Goal: Task Accomplishment & Management: Use online tool/utility

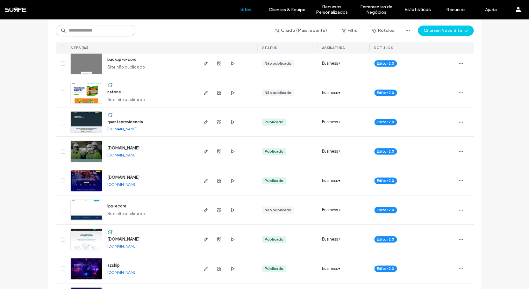
scroll to position [209, 0]
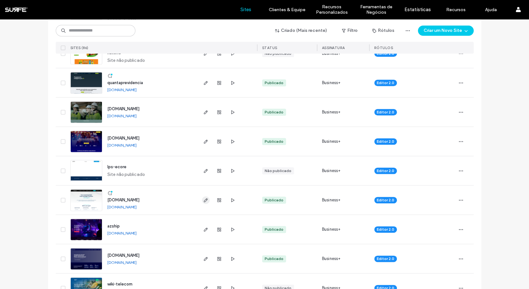
click at [205, 203] on span "button" at bounding box center [206, 200] width 8 height 8
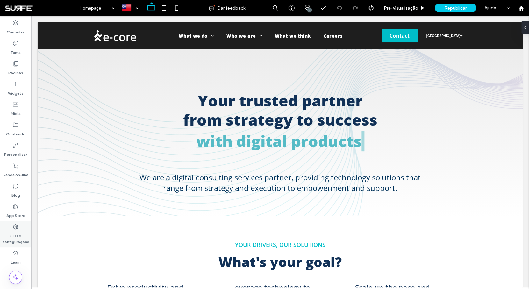
click at [16, 237] on label "SEO e configurações" at bounding box center [15, 237] width 31 height 15
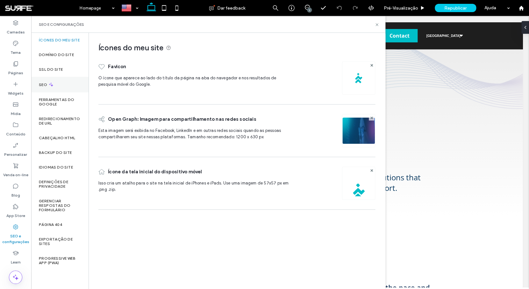
click at [72, 86] on div "SEO" at bounding box center [59, 85] width 57 height 16
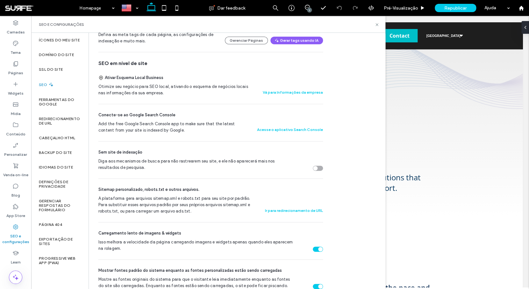
scroll to position [140, 0]
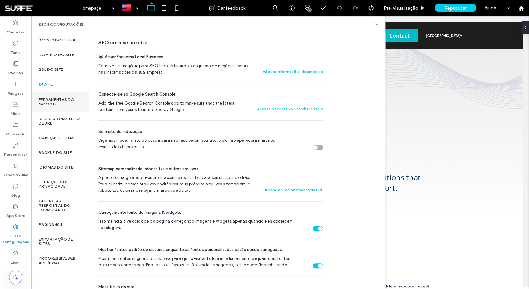
click at [69, 104] on label "Ferramentas do Google" at bounding box center [60, 102] width 42 height 9
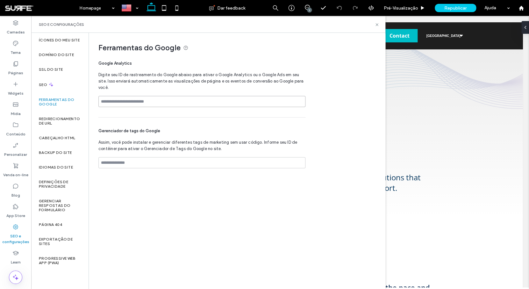
click at [169, 103] on input at bounding box center [202, 101] width 207 height 11
click at [68, 122] on label "Redirecionamento de URL" at bounding box center [60, 121] width 42 height 9
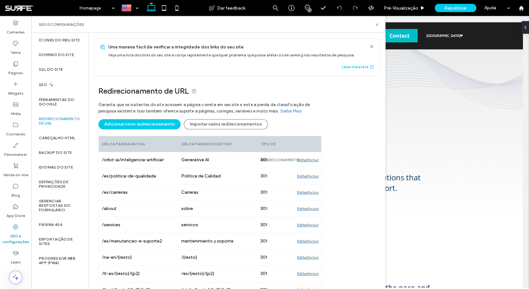
drag, startPoint x: 110, startPoint y: 47, endPoint x: 261, endPoint y: 105, distance: 161.9
click at [189, 51] on div "Uma maneira fácil de verificar a integridade dos links do seu site Veja uma lis…" at bounding box center [241, 51] width 266 height 14
click at [66, 140] on label "Cabeçalho HTML" at bounding box center [57, 138] width 37 height 4
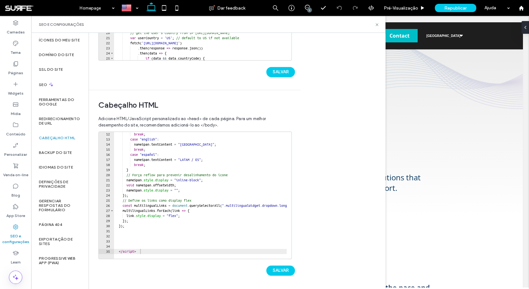
scroll to position [56, 0]
type textarea "*********"
click at [142, 251] on div "break ; case "english" : nameSpan . textContent = "North America" ; break ; cas…" at bounding box center [240, 198] width 253 height 132
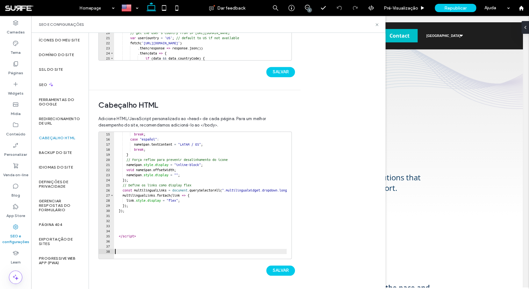
scroll to position [77, 0]
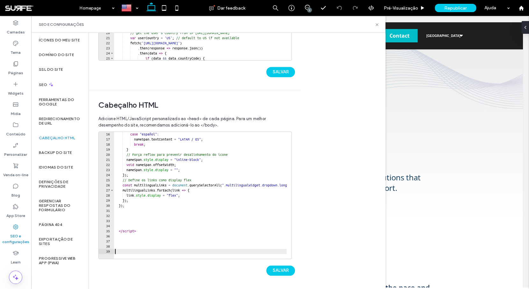
paste textarea "**********"
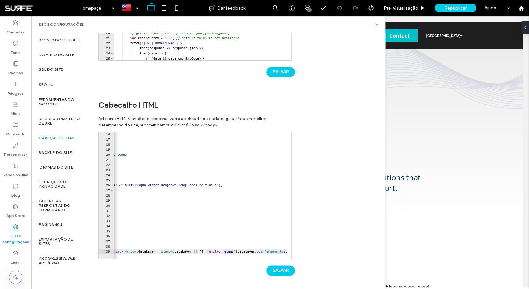
scroll to position [0, 101]
click at [213, 251] on div "case "español" : nameSpan . textContent = "LATAM / ES" ; break ; } // Força ref…" at bounding box center [299, 198] width 572 height 132
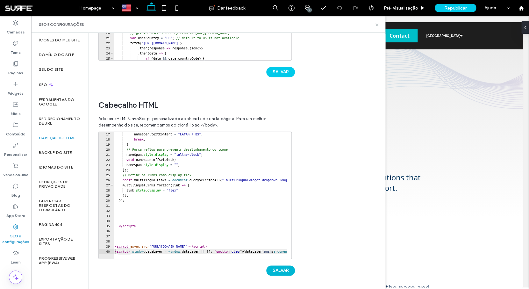
click at [287, 271] on button "SALVAR" at bounding box center [281, 271] width 29 height 10
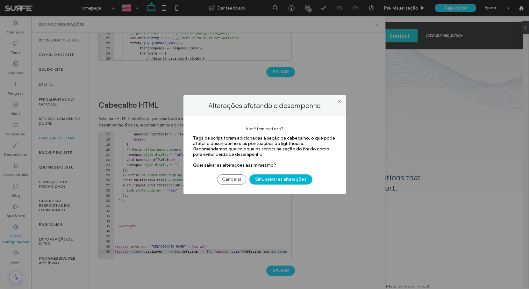
click at [296, 183] on button "Sim, salvar as alterações" at bounding box center [281, 179] width 63 height 10
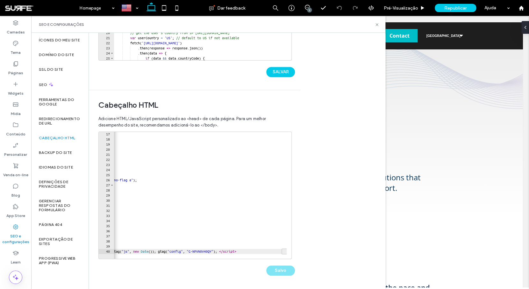
scroll to position [0, 199]
click at [286, 250] on div at bounding box center [288, 152] width 6 height 204
click at [271, 245] on div "nameSpan . textContent = "LATAM / ES" ; break ; } // Força reflow para prevenir…" at bounding box center [106, 198] width 372 height 132
click at [285, 250] on div "nameSpan . textContent = "LATAM / ES" ; break ; } // Força reflow para prevenir…" at bounding box center [101, 198] width 372 height 132
type textarea "**********"
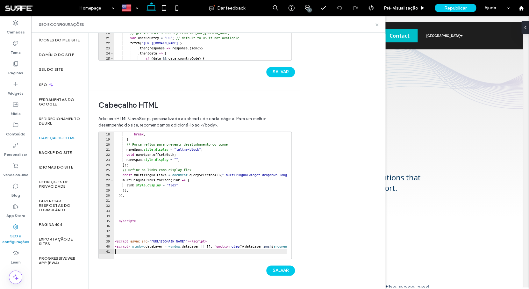
scroll to position [92, 0]
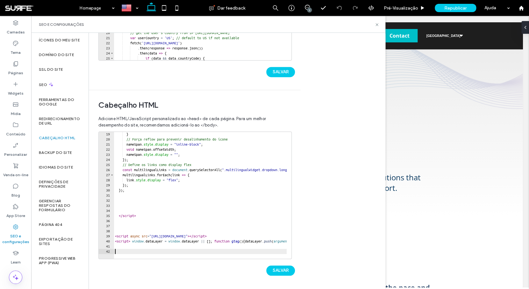
paste textarea "**********"
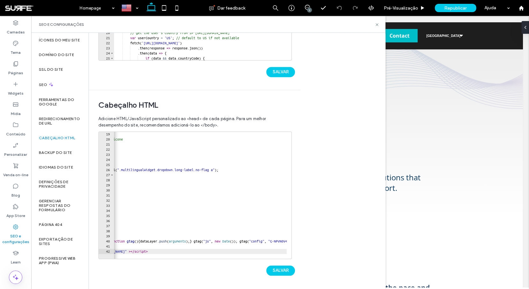
scroll to position [0, 0]
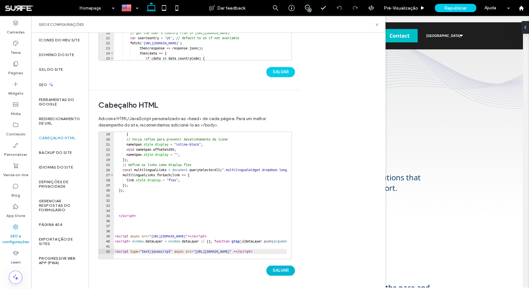
type textarea "**********"
click at [287, 271] on button "SALVAR" at bounding box center [281, 271] width 29 height 10
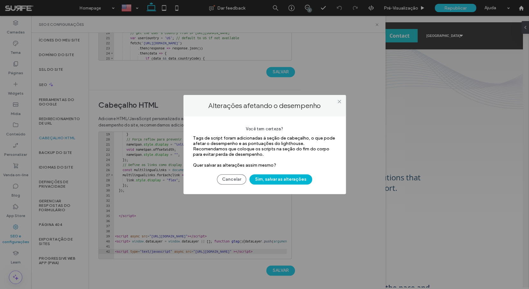
click at [286, 178] on button "Sim, salvar as alterações" at bounding box center [281, 179] width 63 height 10
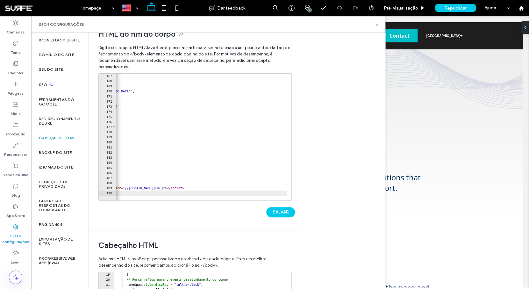
scroll to position [0, 127]
click at [377, 25] on use at bounding box center [377, 24] width 3 height 3
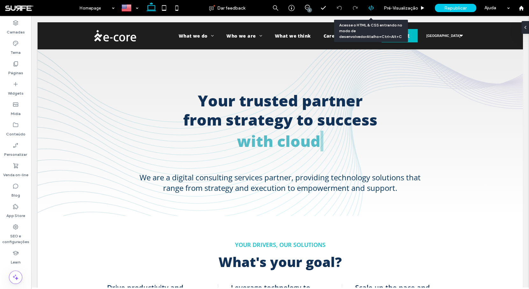
click at [369, 11] on div at bounding box center [371, 8] width 16 height 16
click at [373, 7] on icon at bounding box center [372, 8] width 6 height 6
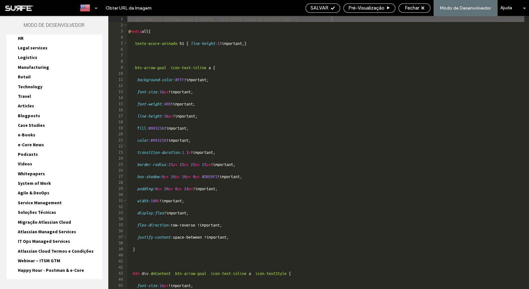
scroll to position [1395, 0]
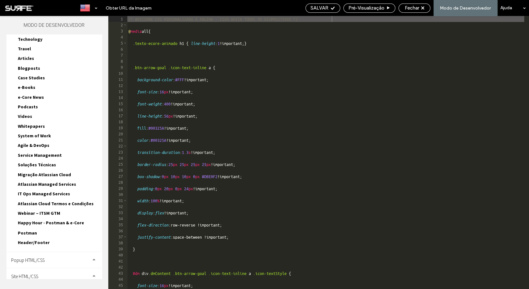
click at [44, 269] on div "Site HTML/CSS" at bounding box center [54, 276] width 96 height 16
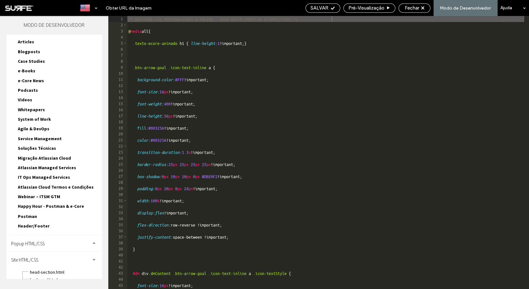
scroll to position [1452, 0]
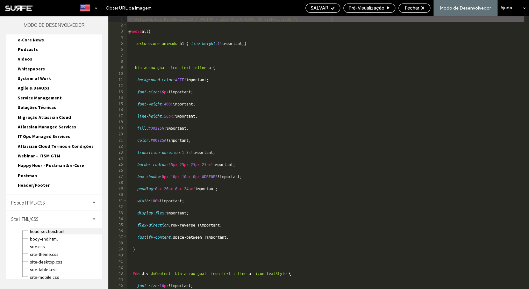
click at [49, 228] on span "head-section.html" at bounding box center [66, 231] width 72 height 6
type textarea "**********"
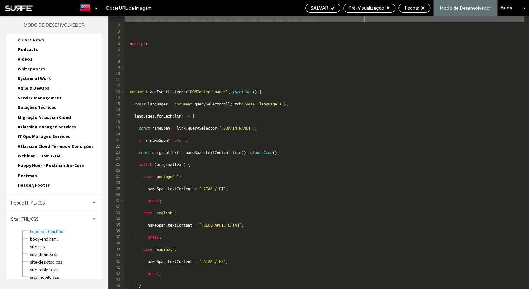
scroll to position [42, 0]
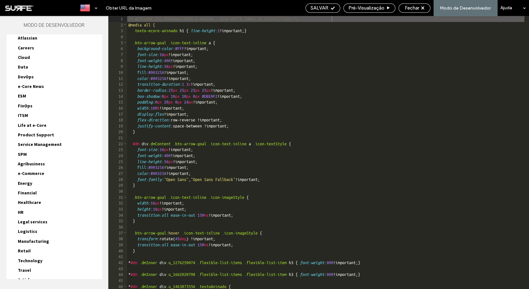
scroll to position [1395, 0]
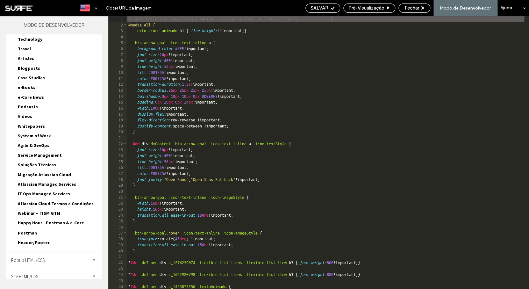
click at [47, 271] on div "Site HTML/CSS" at bounding box center [54, 276] width 96 height 16
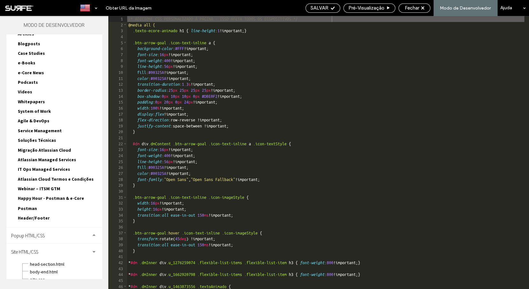
scroll to position [1452, 0]
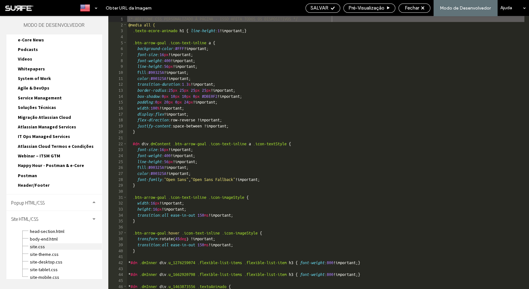
click at [43, 243] on span "site.css" at bounding box center [66, 246] width 72 height 6
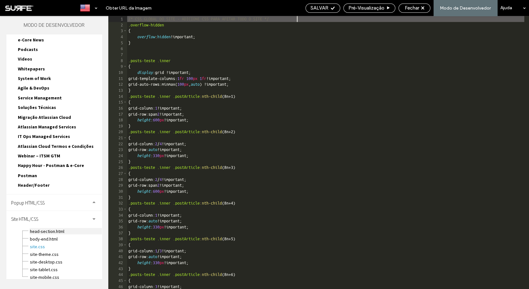
click at [57, 228] on span "head-section.html" at bounding box center [66, 231] width 72 height 6
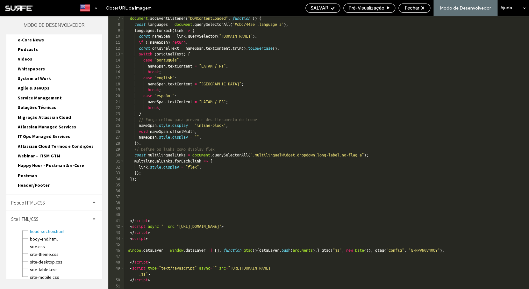
scroll to position [36, 0]
click at [95, 6] on div at bounding box center [88, 7] width 23 height 15
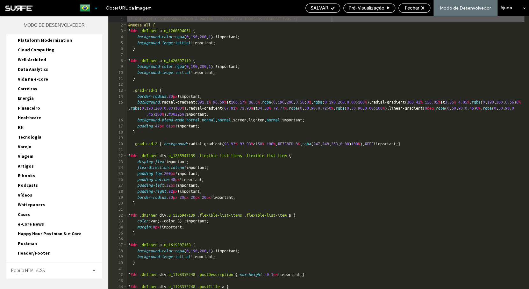
scroll to position [764, 0]
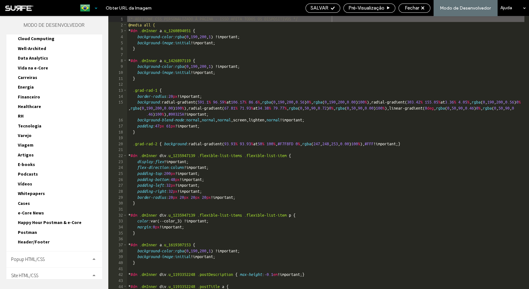
click at [38, 273] on span "Site HTML/CSS" at bounding box center [24, 276] width 27 height 6
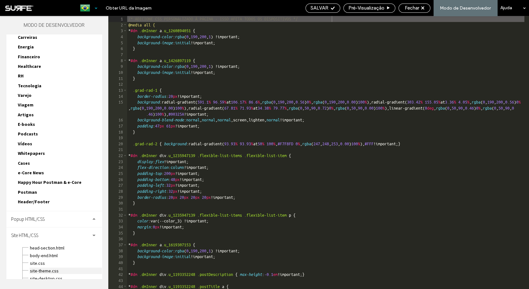
scroll to position [822, 0]
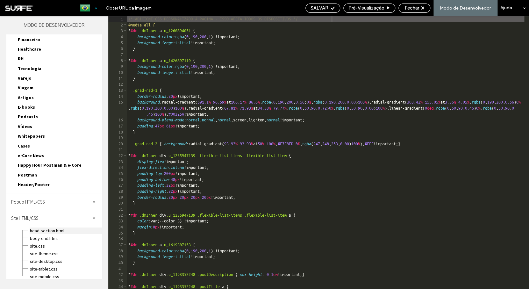
click at [51, 228] on span "head-section.html" at bounding box center [66, 231] width 72 height 6
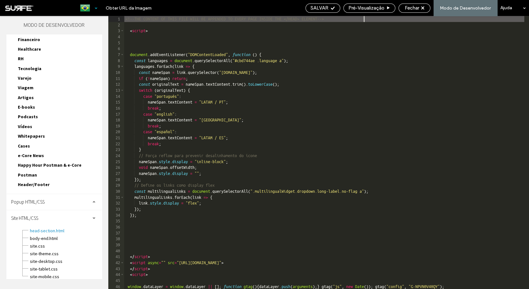
scroll to position [0, 0]
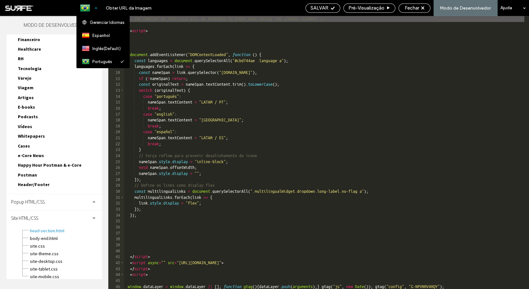
click at [91, 11] on div at bounding box center [88, 7] width 23 height 15
click at [37, 181] on div "Header/Footer header.html footer.html header-footer.css header-footer-desktop-t…" at bounding box center [57, 186] width 89 height 10
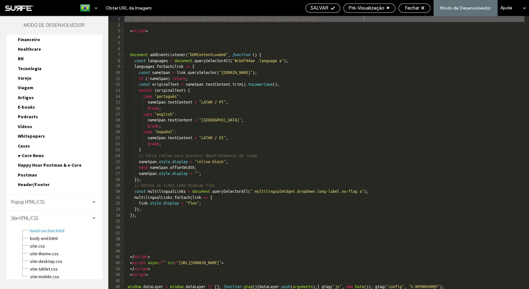
click at [31, 182] on span "Header/Footer" at bounding box center [34, 185] width 32 height 6
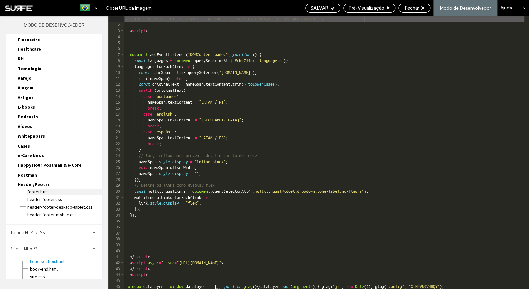
click at [65, 189] on span "footer.html" at bounding box center [64, 192] width 75 height 6
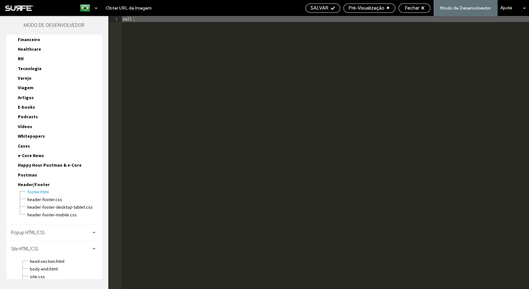
click at [42, 182] on span "Header/Footer" at bounding box center [34, 185] width 32 height 6
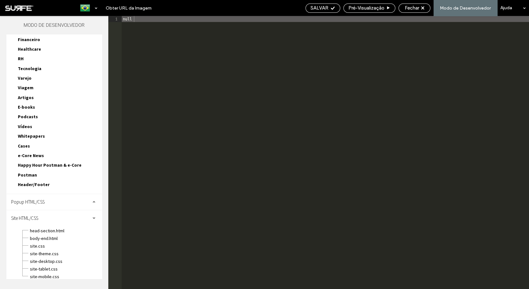
click at [42, 182] on span "Header/Footer" at bounding box center [34, 185] width 32 height 6
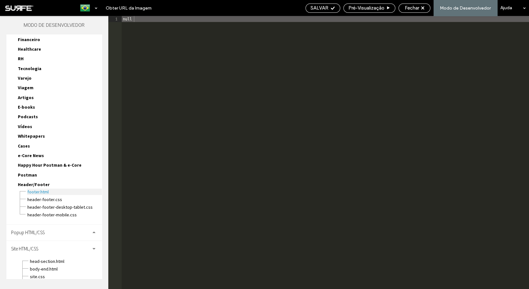
click at [47, 189] on span "footer.html" at bounding box center [64, 192] width 75 height 6
click at [56, 196] on span "header-footer.css" at bounding box center [64, 199] width 75 height 6
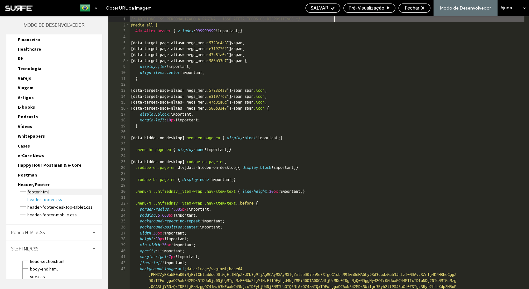
click at [57, 189] on span "footer.html" at bounding box center [64, 192] width 75 height 6
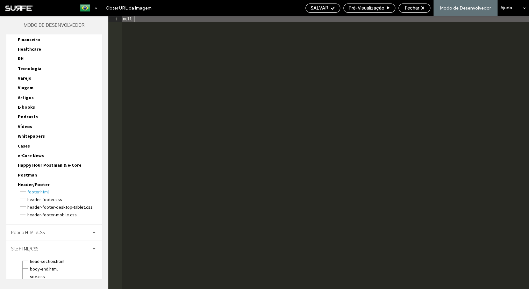
click at [183, 47] on div "null" at bounding box center [326, 158] width 408 height 285
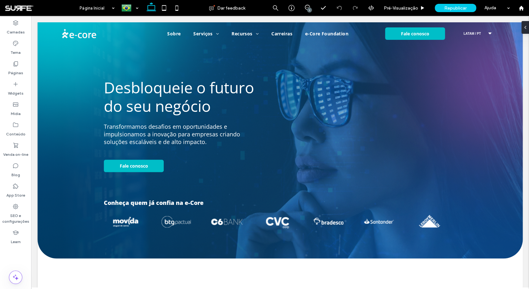
select select "******"
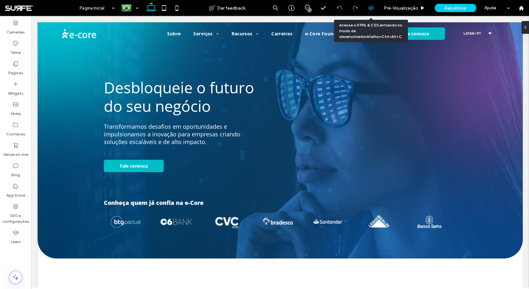
click at [374, 10] on icon at bounding box center [372, 8] width 6 height 6
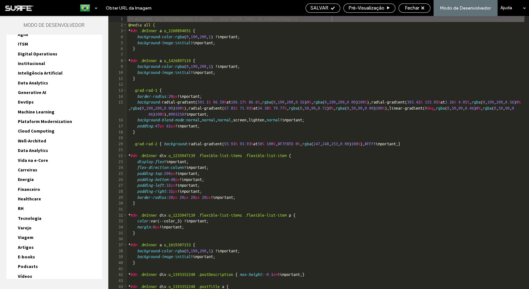
scroll to position [764, 0]
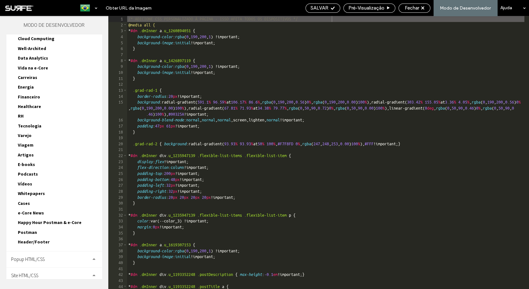
click at [28, 239] on span "Header/Footer" at bounding box center [34, 242] width 32 height 6
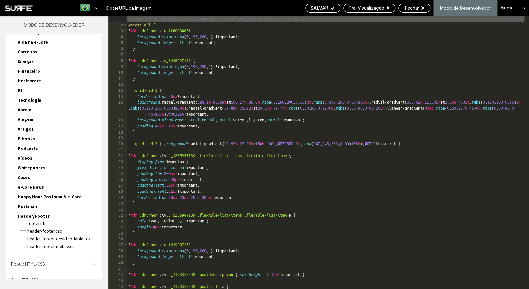
scroll to position [795, 0]
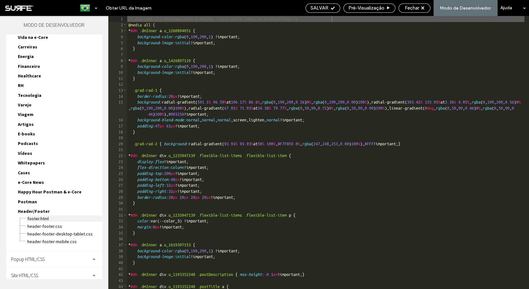
click at [41, 215] on span "footer.html" at bounding box center [64, 218] width 75 height 6
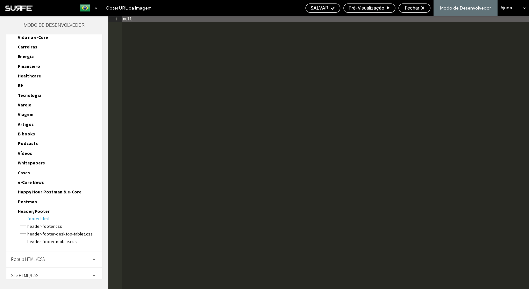
click at [47, 268] on div "Site HTML/CSS" at bounding box center [54, 276] width 96 height 16
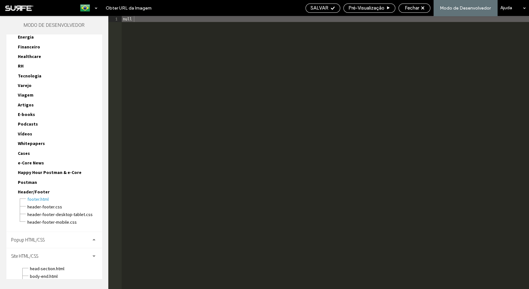
scroll to position [852, 0]
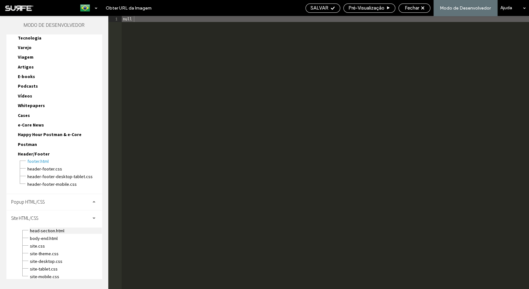
click at [69, 228] on span "head-section.html" at bounding box center [66, 231] width 72 height 6
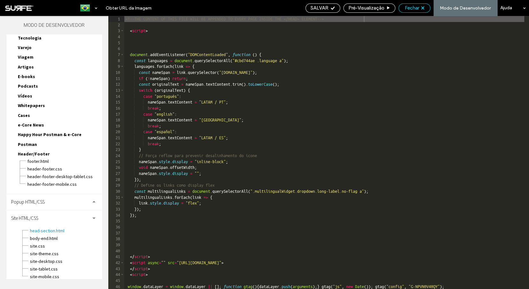
click at [420, 7] on span "Fechar" at bounding box center [412, 8] width 14 height 6
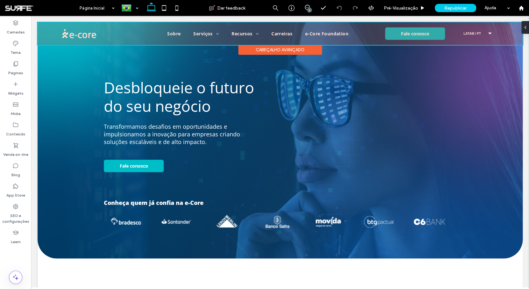
click at [121, 33] on div at bounding box center [281, 33] width 486 height 23
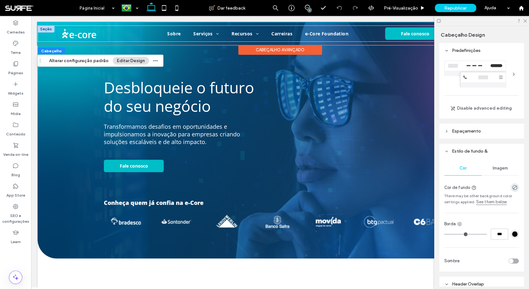
click at [112, 36] on div "e-Core Logo e-Core Logo" at bounding box center [99, 33] width 84 height 12
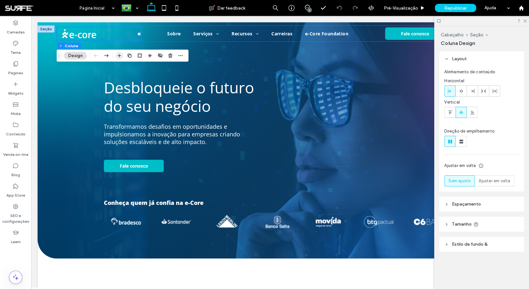
click at [122, 55] on icon "button" at bounding box center [119, 55] width 5 height 5
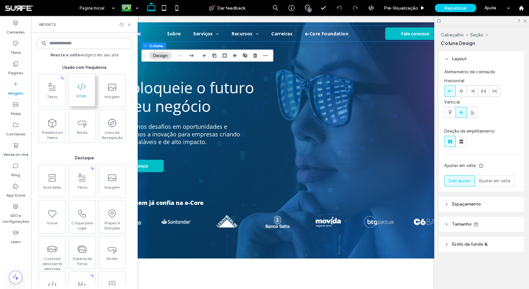
click at [79, 87] on icon at bounding box center [82, 87] width 10 height 10
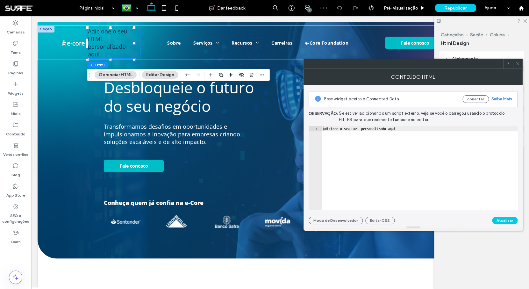
click at [443, 150] on div "Adicione o seu HTML personalizado aqui" at bounding box center [420, 173] width 196 height 94
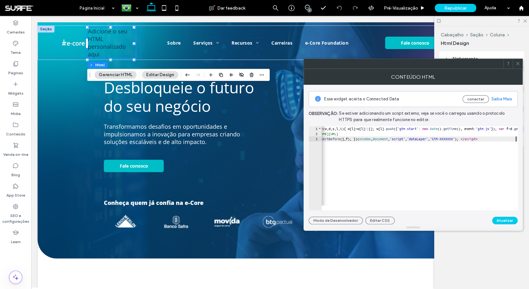
scroll to position [0, 34]
drag, startPoint x: 461, startPoint y: 139, endPoint x: 486, endPoint y: 140, distance: 24.9
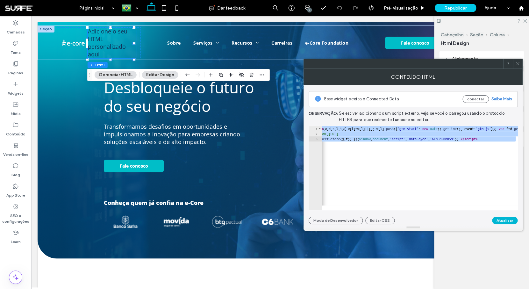
click at [508, 220] on button "Atualizar" at bounding box center [506, 221] width 26 height 8
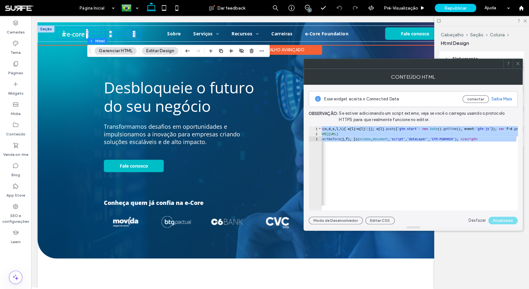
click at [106, 28] on div "e-Core Logo e-Core Logo" at bounding box center [99, 33] width 84 height 12
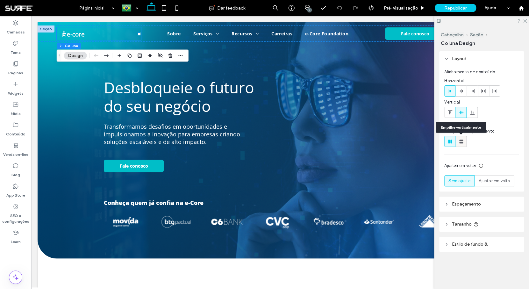
click at [459, 139] on icon at bounding box center [461, 141] width 6 height 6
type input "**"
type input "****"
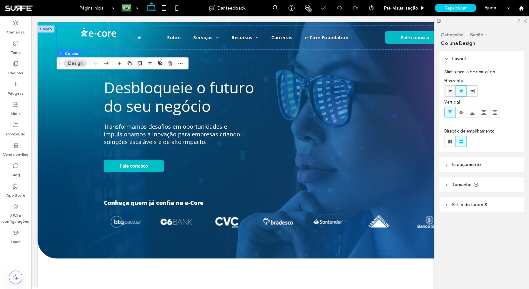
click at [452, 93] on icon at bounding box center [450, 91] width 5 height 5
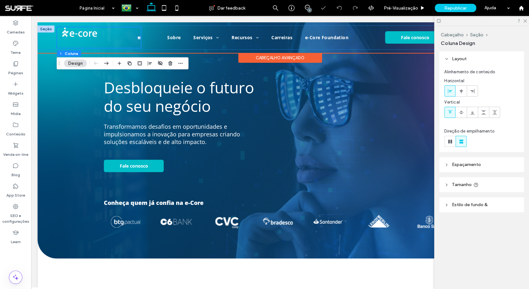
click at [85, 40] on div "e-Core Logo e-Core Logo" at bounding box center [99, 37] width 84 height 20
click at [104, 40] on div "e-Core Logo e-Core Logo" at bounding box center [99, 37] width 84 height 20
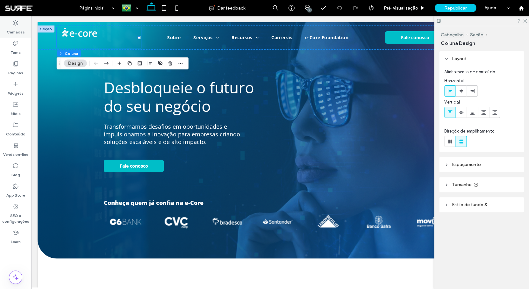
click at [16, 30] on label "Camadas" at bounding box center [16, 30] width 18 height 9
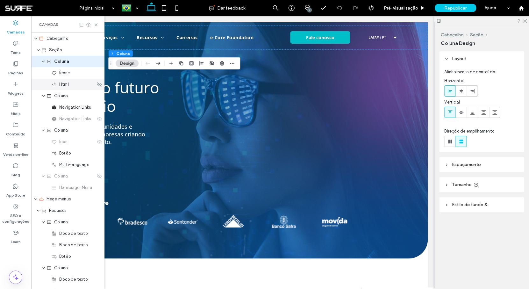
click at [69, 85] on div "Html" at bounding box center [74, 84] width 44 height 6
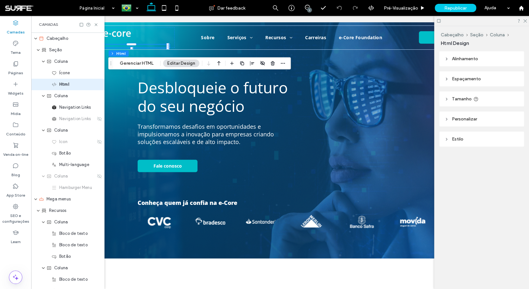
scroll to position [0, 0]
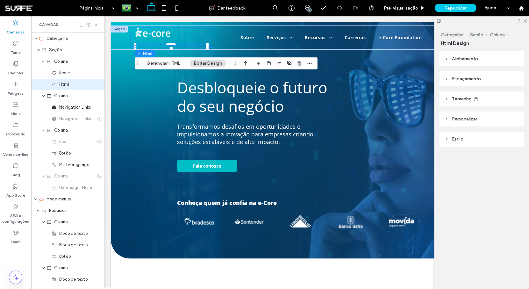
click at [478, 79] on span "Espaçamento" at bounding box center [466, 78] width 29 height 5
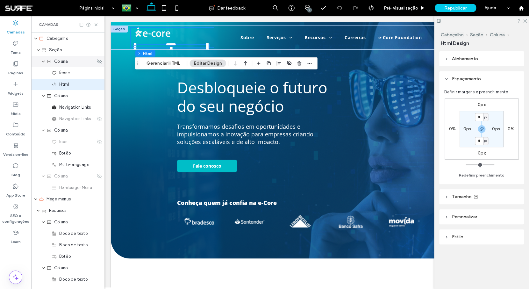
click at [69, 62] on div "Coluna" at bounding box center [71, 61] width 49 height 6
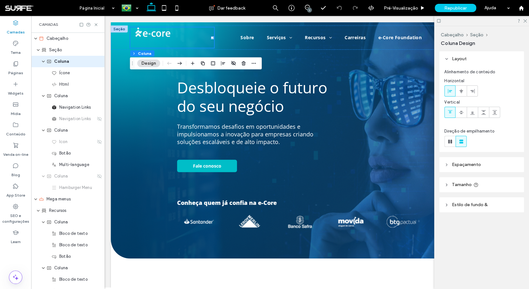
click at [477, 166] on span "Espaçamento" at bounding box center [466, 164] width 29 height 5
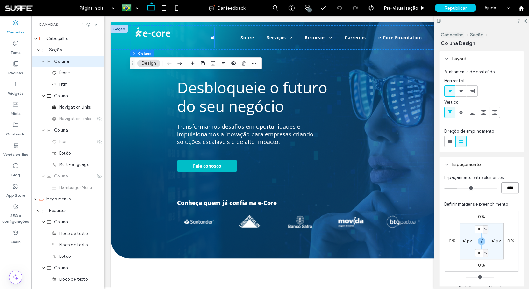
click at [506, 189] on input "****" at bounding box center [511, 187] width 18 height 11
type input "*"
type input "***"
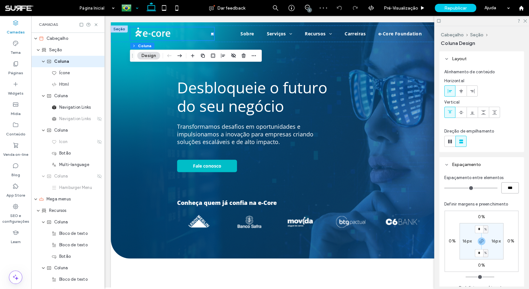
click at [133, 10] on div at bounding box center [129, 7] width 23 height 15
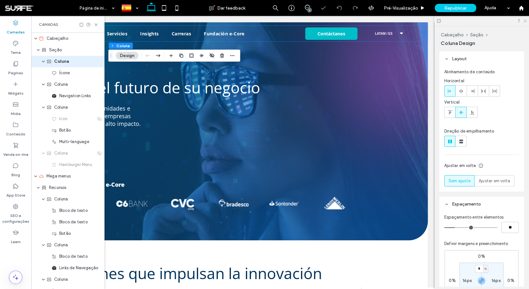
drag, startPoint x: 525, startPoint y: 21, endPoint x: 482, endPoint y: 10, distance: 44.5
click at [525, 21] on icon at bounding box center [525, 20] width 4 height 4
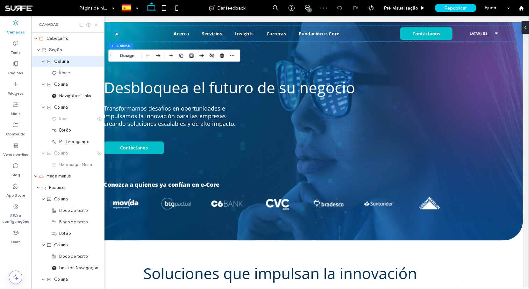
click at [96, 25] on icon at bounding box center [96, 24] width 5 height 5
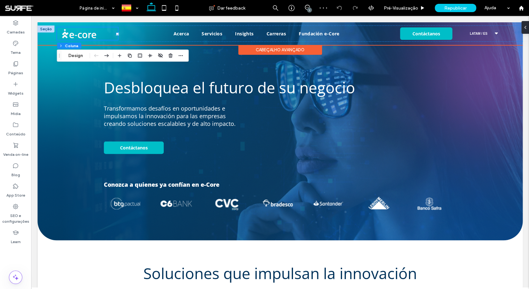
click at [108, 33] on div "e-Core Logo e-Core Logo" at bounding box center [87, 33] width 61 height 12
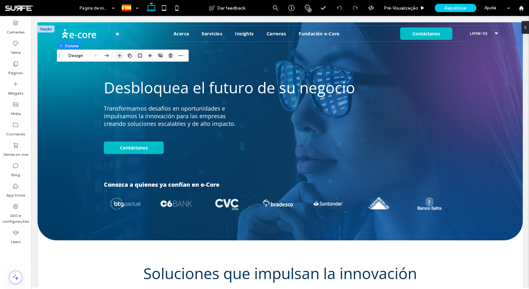
click at [120, 54] on icon "button" at bounding box center [119, 55] width 5 height 5
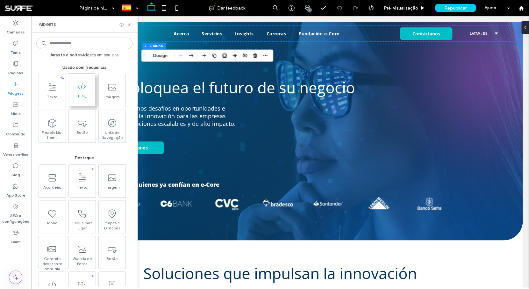
click at [92, 99] on span "HTML" at bounding box center [81, 98] width 27 height 9
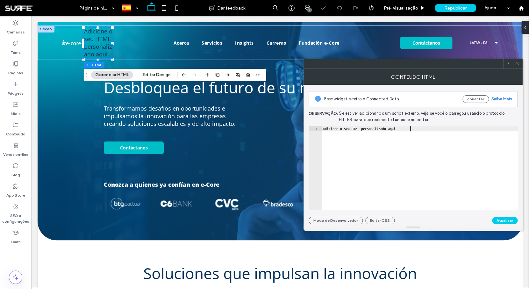
click at [417, 148] on div "Adicione o seu HTML personalizado aqui" at bounding box center [420, 173] width 196 height 94
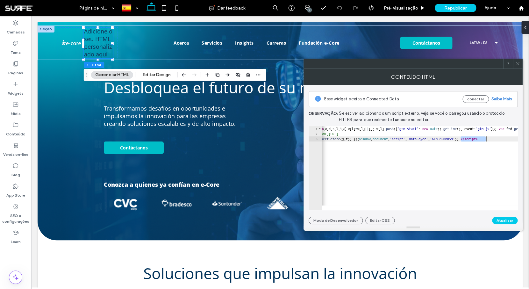
drag, startPoint x: 461, startPoint y: 138, endPoint x: 487, endPoint y: 141, distance: 26.0
click at [508, 223] on button "Atualizar" at bounding box center [506, 221] width 26 height 8
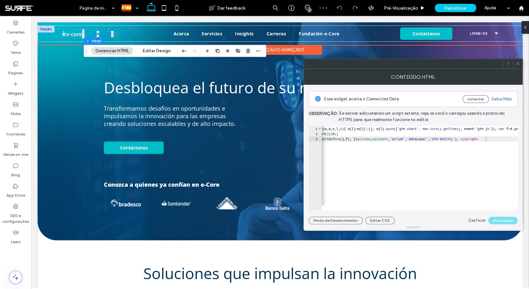
click at [98, 30] on div "e-Core Logo e-Core Logo" at bounding box center [87, 33] width 61 height 12
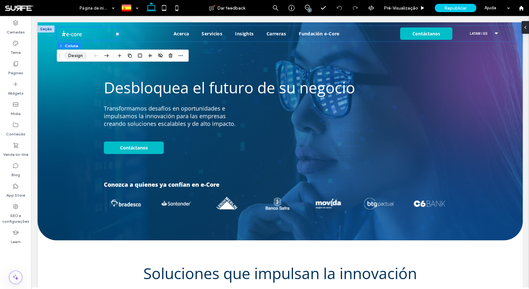
click at [78, 56] on button "Design" at bounding box center [75, 56] width 23 height 8
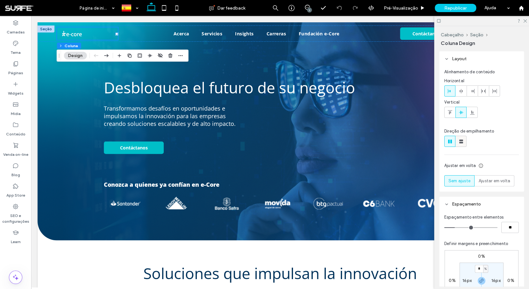
click at [460, 144] on icon at bounding box center [461, 141] width 6 height 6
click at [464, 144] on icon at bounding box center [461, 141] width 6 height 6
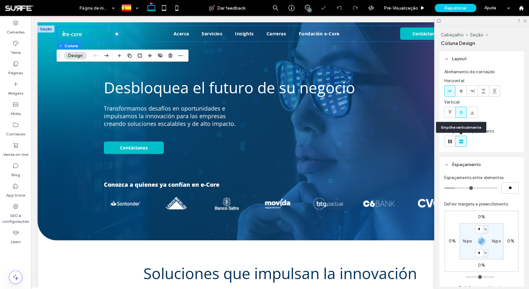
type input "**"
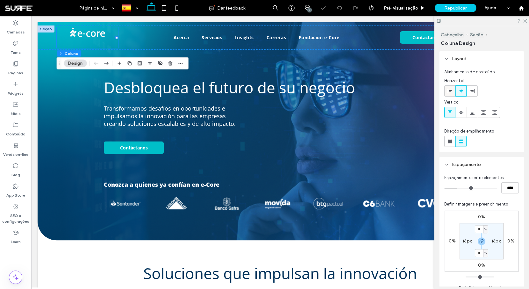
click at [449, 93] on icon at bounding box center [450, 91] width 5 height 5
click at [507, 187] on input "****" at bounding box center [511, 187] width 18 height 11
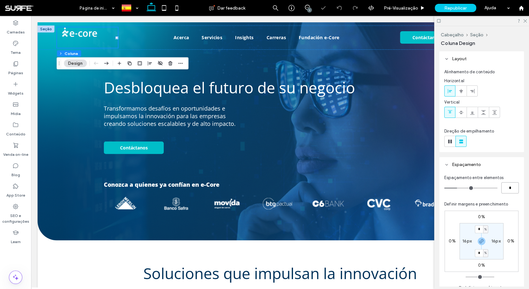
type input "*"
type input "***"
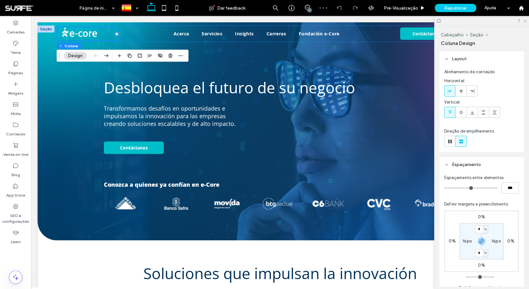
drag, startPoint x: 526, startPoint y: 20, endPoint x: 482, endPoint y: 7, distance: 45.5
click at [526, 20] on icon at bounding box center [525, 20] width 4 height 4
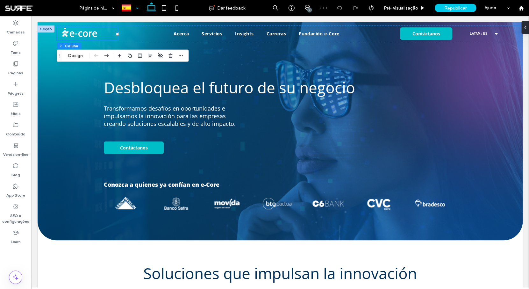
click at [135, 11] on div at bounding box center [129, 7] width 23 height 15
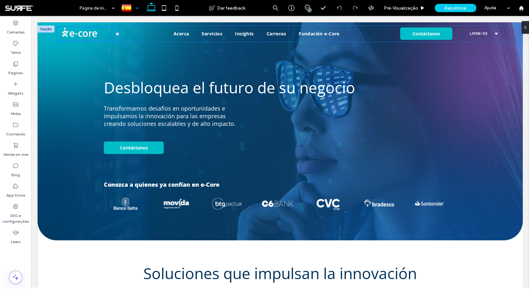
click at [149, 40] on div at bounding box center [264, 144] width 529 height 289
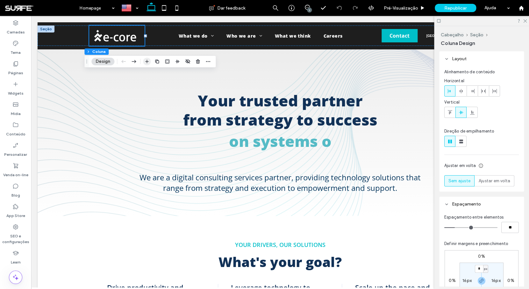
click at [149, 64] on icon "button" at bounding box center [146, 61] width 5 height 5
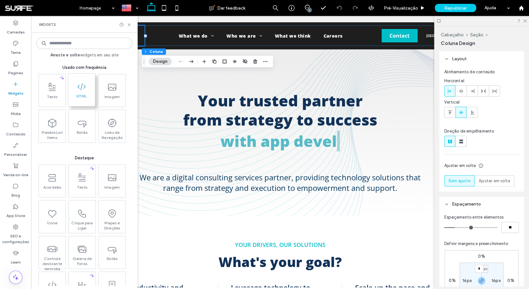
click at [78, 90] on icon at bounding box center [82, 87] width 10 height 10
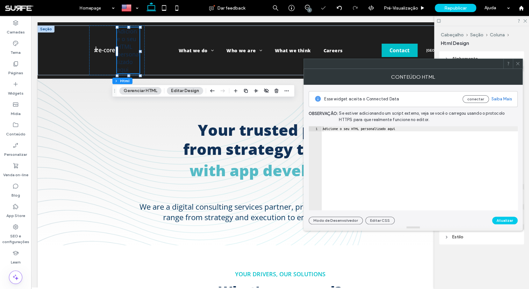
click at [435, 141] on div "Adicione o seu HTML personalizado aqui" at bounding box center [420, 173] width 197 height 94
paste textarea "Cursor at row 1"
click at [429, 154] on div "GTM-5VCCTCL" at bounding box center [420, 173] width 197 height 94
paste textarea "**********"
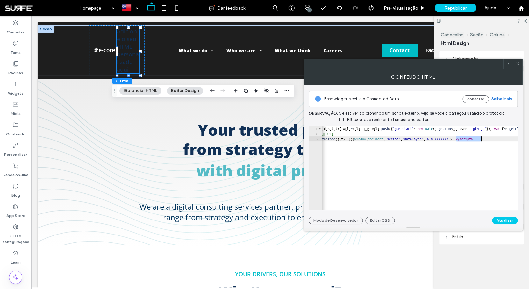
drag, startPoint x: 456, startPoint y: 139, endPoint x: 482, endPoint y: 140, distance: 26.1
click at [482, 140] on div "< script > ( function ( w , d , s , l , i ) { w [ l ] = w [ l ] || [ ] ; w [ l …" at bounding box center [535, 173] width 505 height 94
paste textarea "Cursor at row 3"
type textarea "**********"
click at [508, 222] on button "Atualizar" at bounding box center [506, 221] width 26 height 8
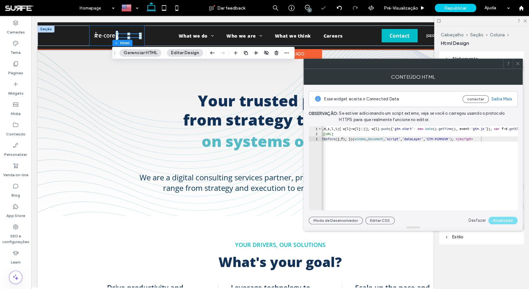
click at [123, 30] on div at bounding box center [117, 36] width 56 height 20
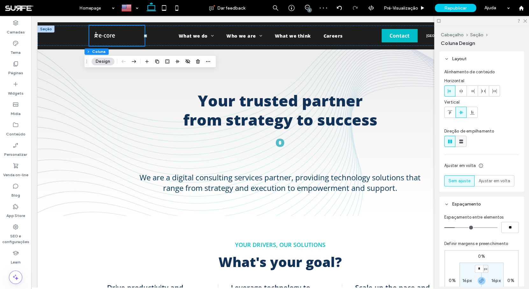
click at [462, 142] on use at bounding box center [462, 142] width 4 height 4
type input "**"
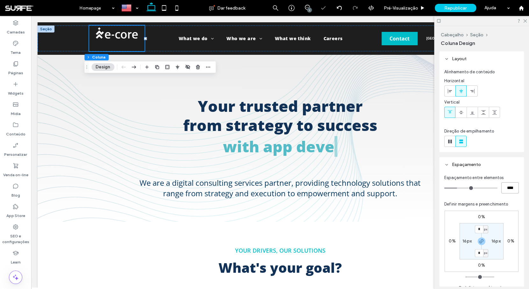
click at [510, 192] on input "****" at bounding box center [511, 187] width 18 height 11
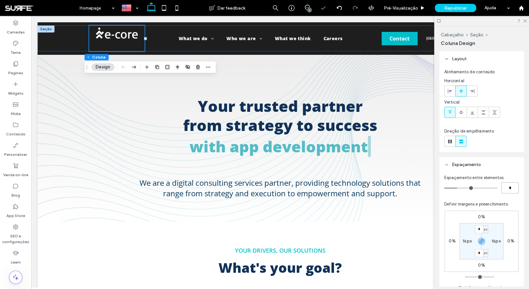
type input "*"
type input "***"
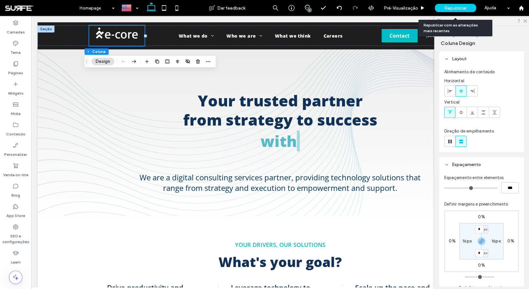
click at [452, 10] on span "Republicar" at bounding box center [456, 7] width 22 height 5
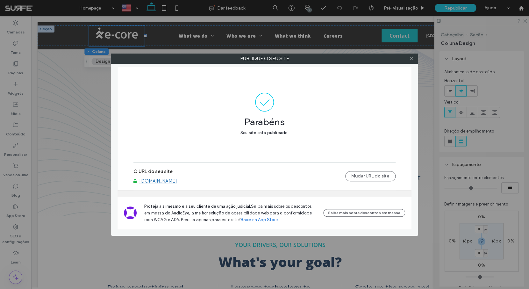
click at [412, 60] on icon at bounding box center [411, 58] width 5 height 5
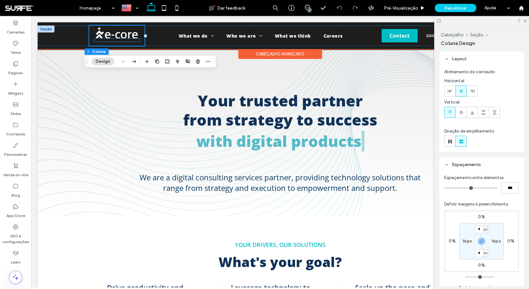
click at [111, 42] on div at bounding box center [117, 40] width 46 height 3
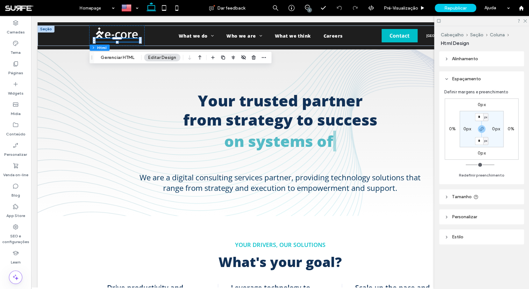
click at [465, 197] on span "Tamanho" at bounding box center [462, 196] width 20 height 5
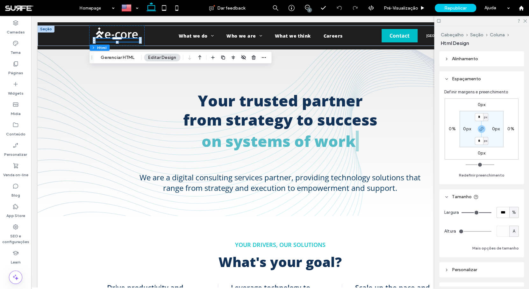
click at [513, 234] on span "A" at bounding box center [514, 231] width 3 height 6
click at [513, 176] on span "px" at bounding box center [510, 176] width 4 height 6
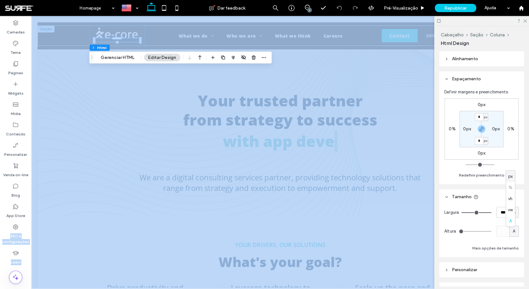
type input "**"
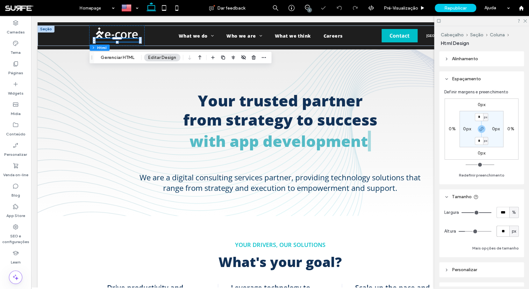
click at [503, 234] on input "**" at bounding box center [503, 231] width 13 height 11
type input "*"
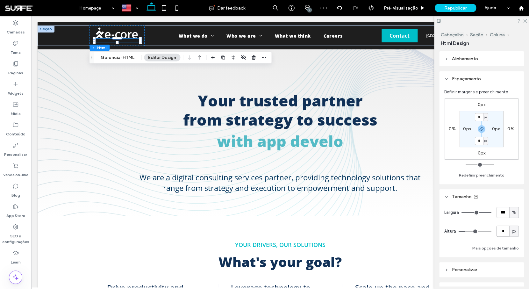
type input "*"
click at [506, 188] on div "Alinhamento Espaçamento Definir margens e preenchimento 0px 0% 0px 0% * px 0px …" at bounding box center [484, 168] width 89 height 235
click at [500, 250] on button "Mais opções de tamanho" at bounding box center [496, 249] width 47 height 8
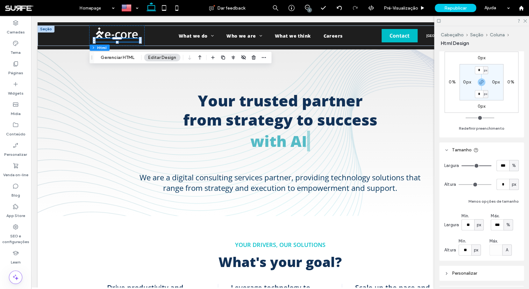
scroll to position [72, 0]
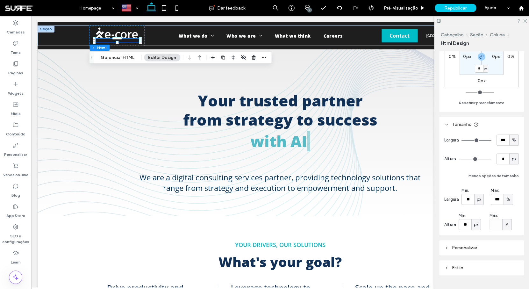
click at [465, 222] on input "**" at bounding box center [465, 224] width 13 height 11
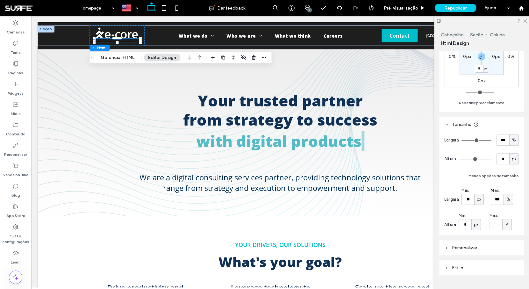
type input "*"
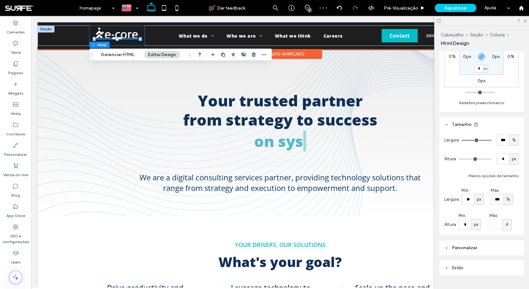
click at [126, 40] on div at bounding box center [117, 36] width 56 height 20
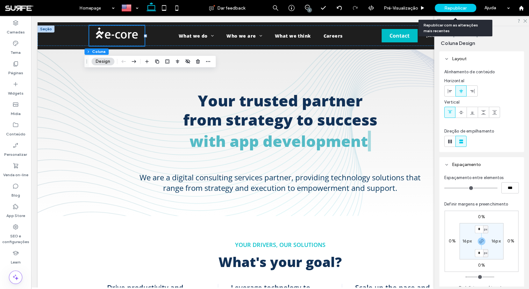
click at [455, 8] on span "Republicar" at bounding box center [456, 7] width 22 height 5
